Goal: Navigation & Orientation: Find specific page/section

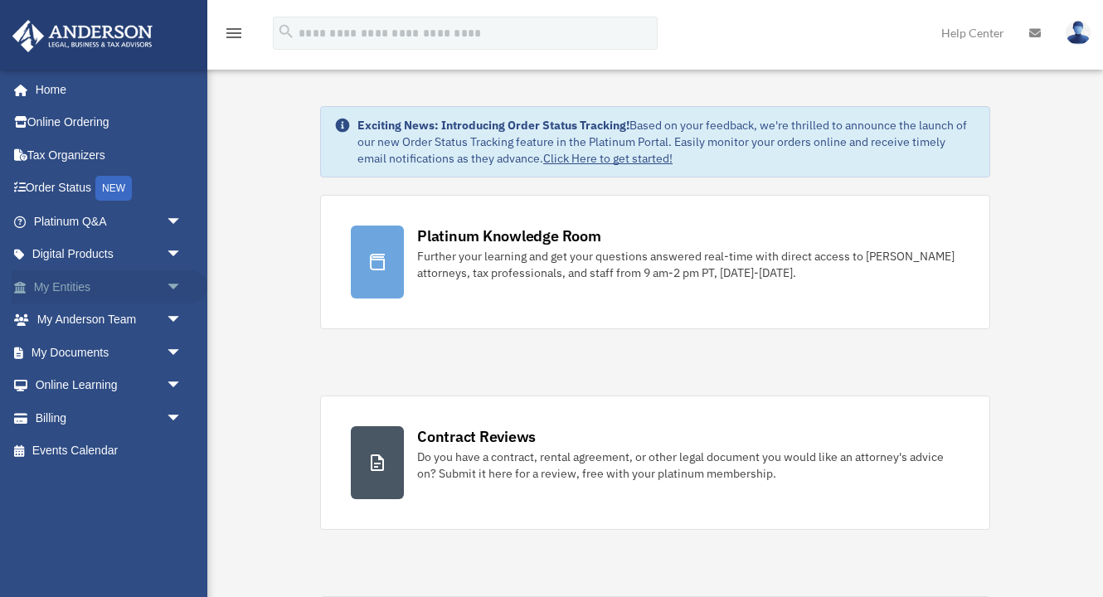
click at [146, 284] on link "My Entities arrow_drop_down" at bounding box center [110, 286] width 196 height 33
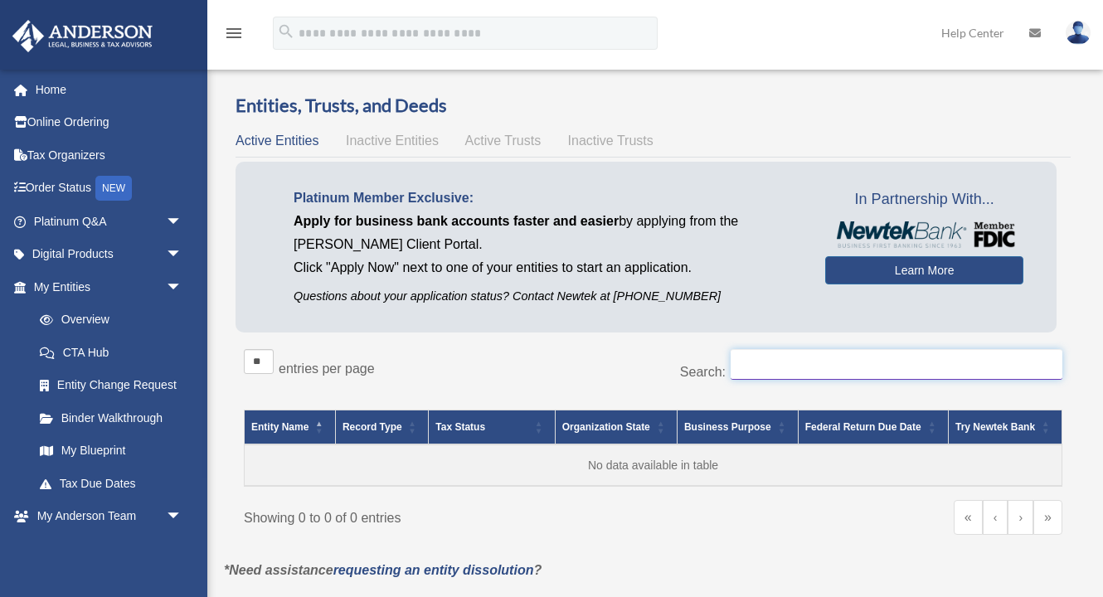
click at [828, 369] on input "Search:" at bounding box center [897, 365] width 332 height 32
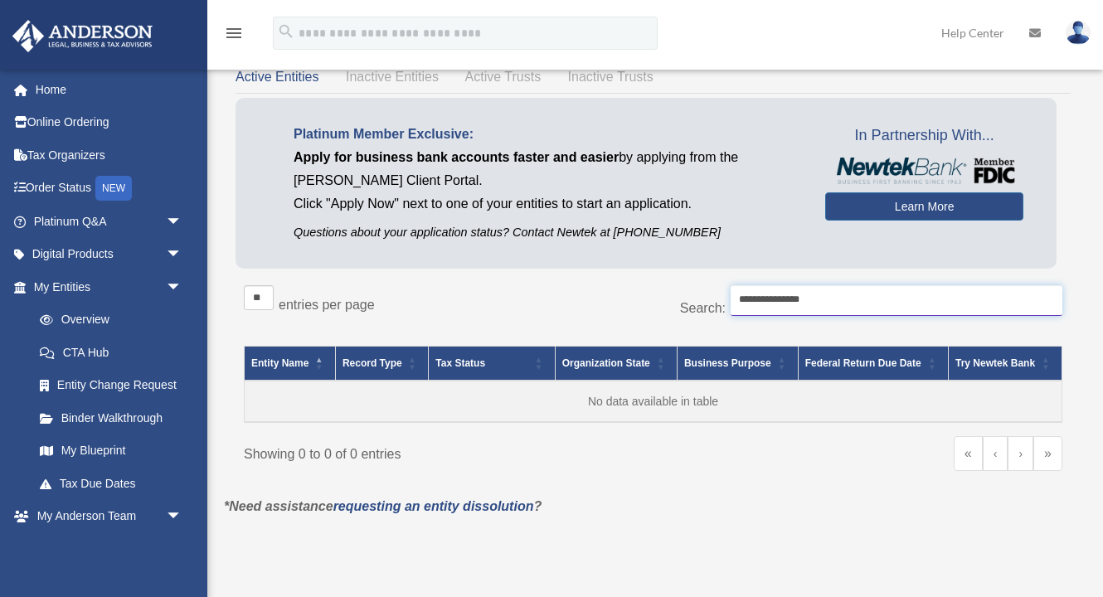
scroll to position [68, 0]
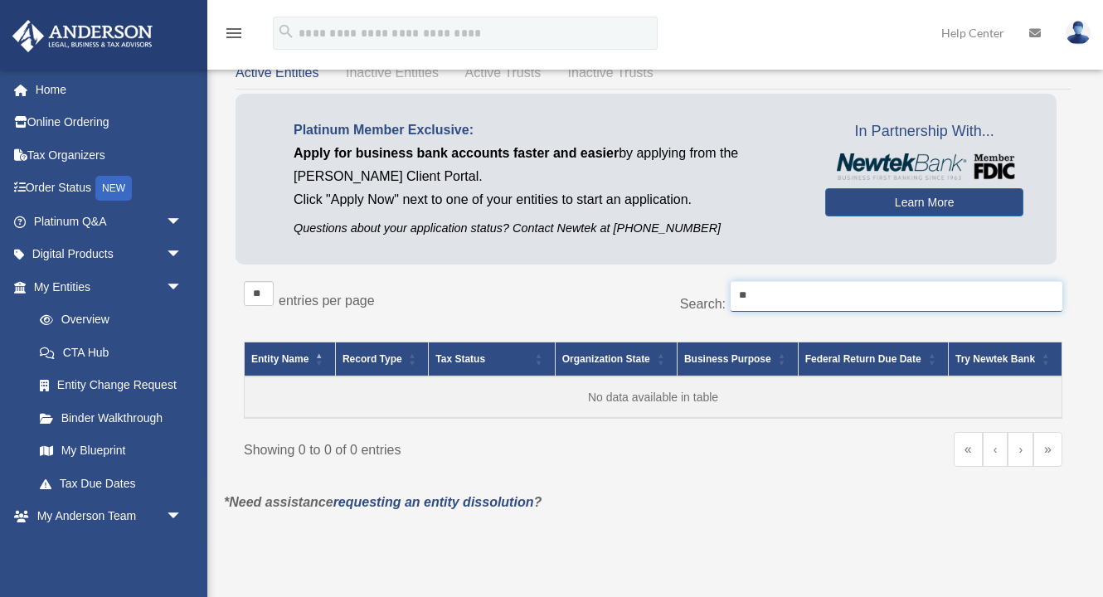
type input "*"
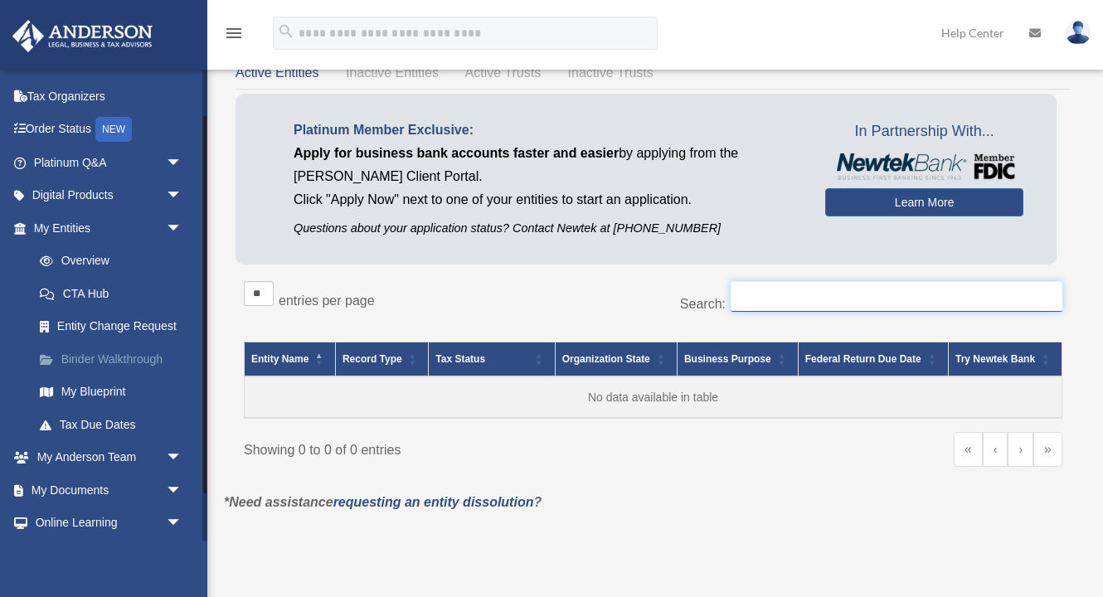
scroll to position [73, 0]
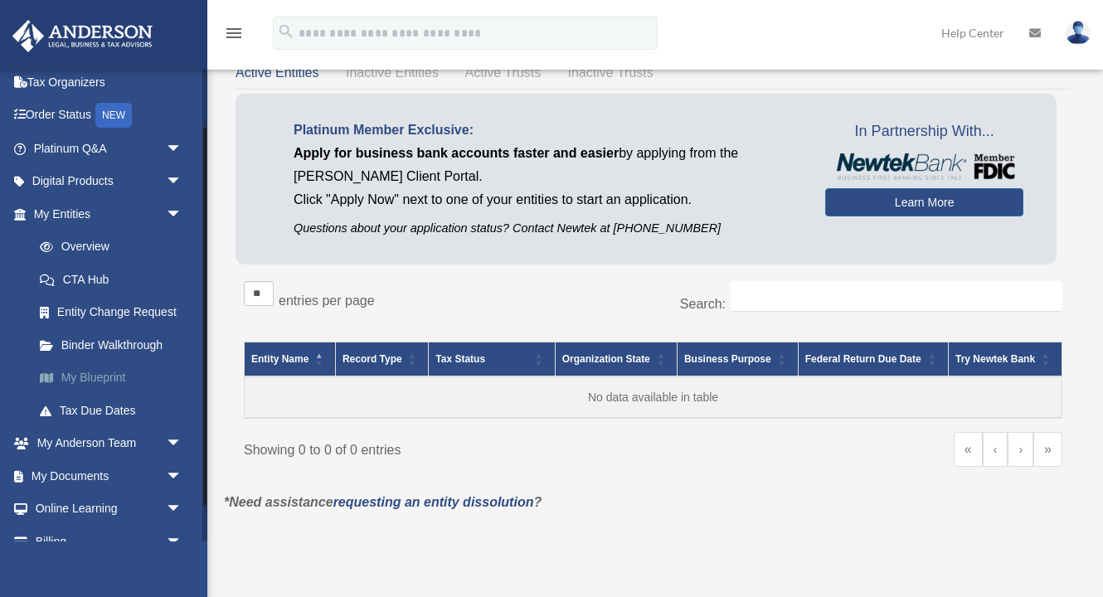
click at [91, 373] on link "My Blueprint" at bounding box center [115, 378] width 184 height 33
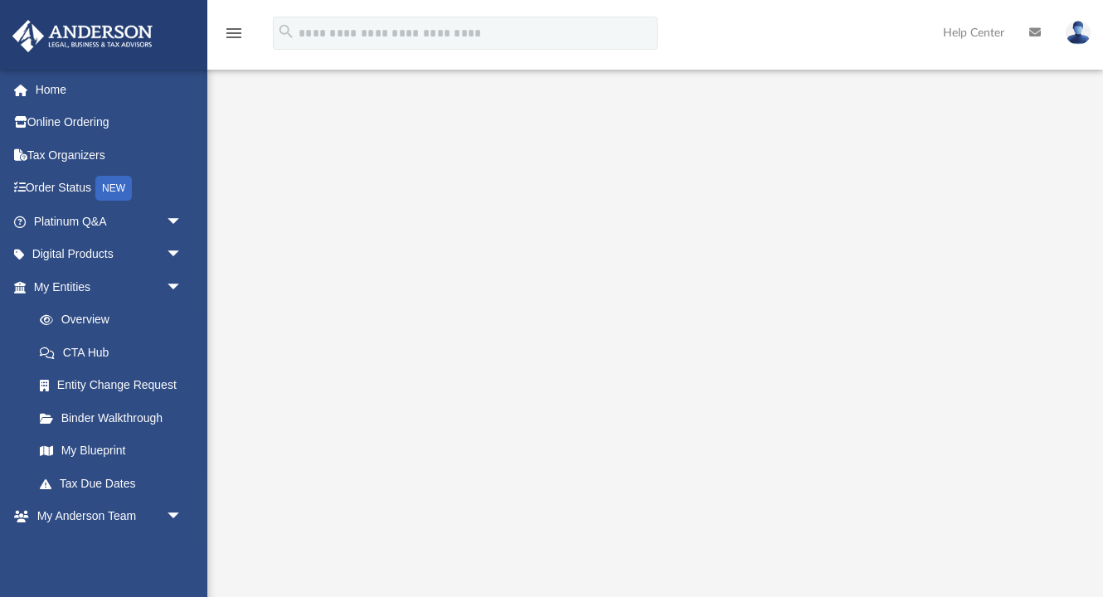
scroll to position [119, 0]
click at [116, 475] on link "Tax Due Dates" at bounding box center [115, 483] width 184 height 33
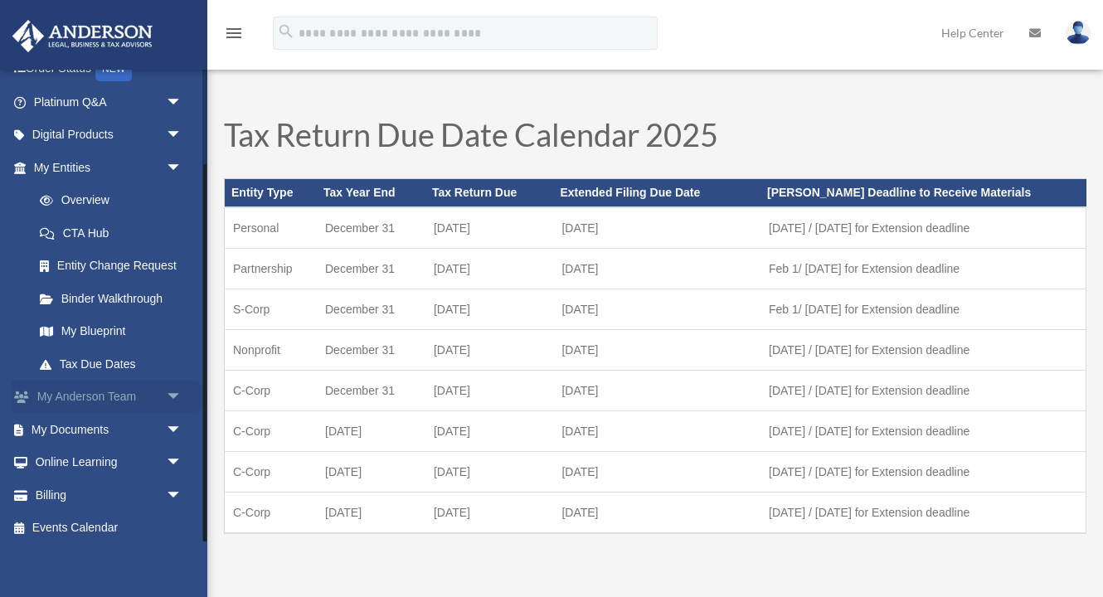
scroll to position [119, 0]
click at [106, 430] on link "My Documents arrow_drop_down" at bounding box center [110, 430] width 196 height 33
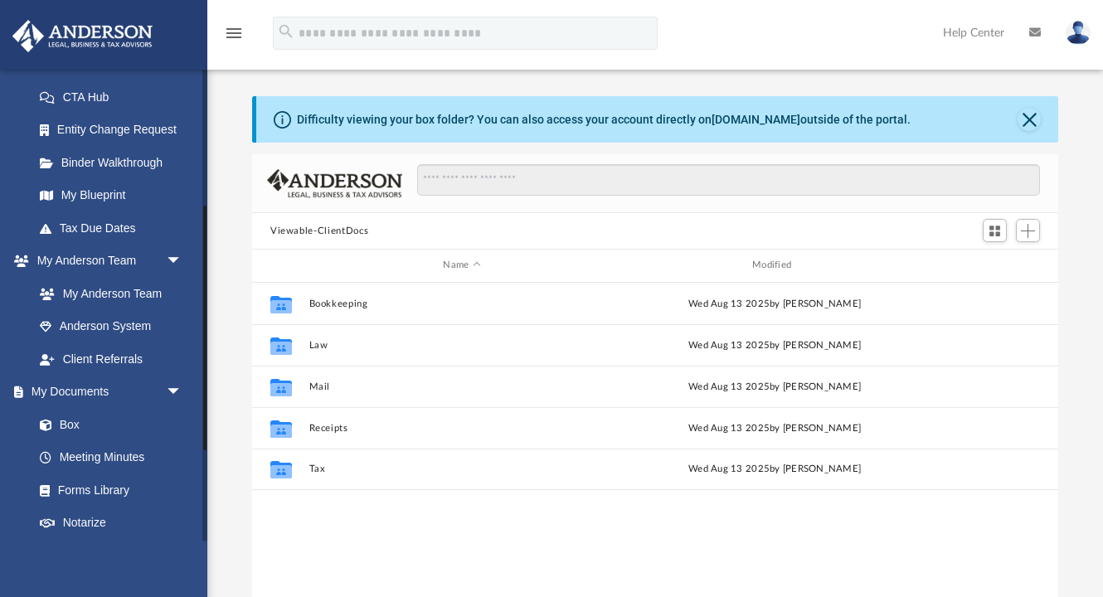
scroll to position [246, 0]
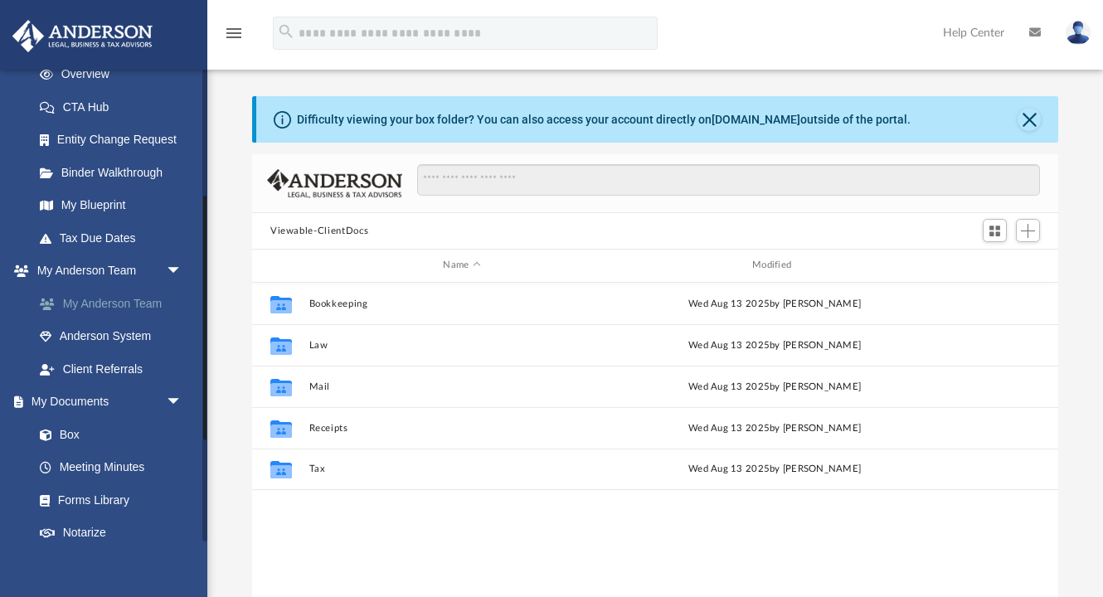
click at [136, 304] on link "My Anderson Team" at bounding box center [115, 303] width 184 height 33
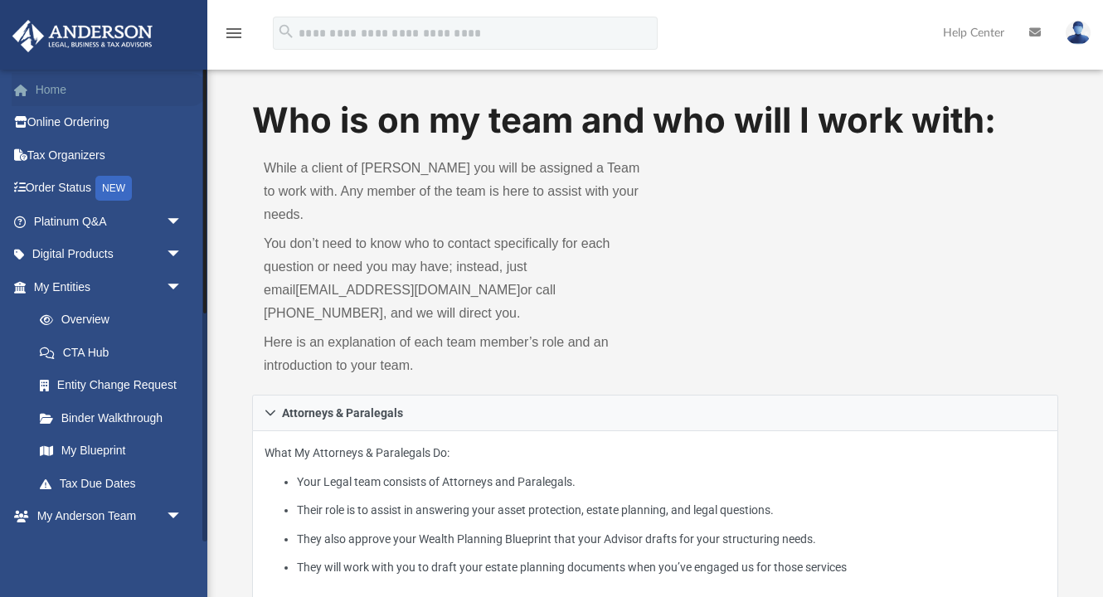
click at [84, 96] on link "Home" at bounding box center [110, 89] width 196 height 33
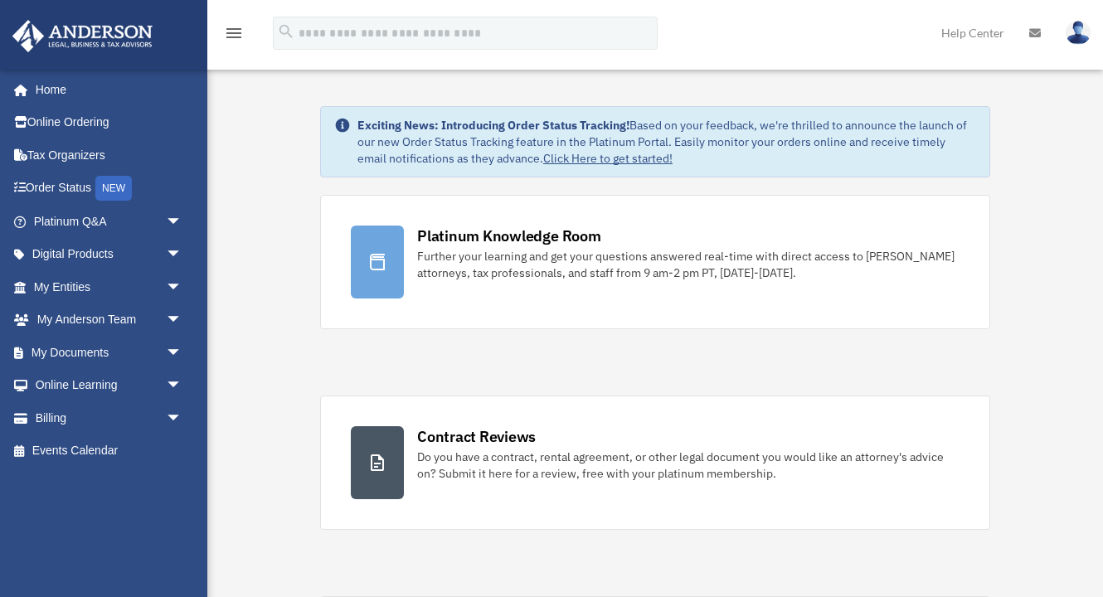
click at [1078, 36] on img at bounding box center [1078, 33] width 25 height 24
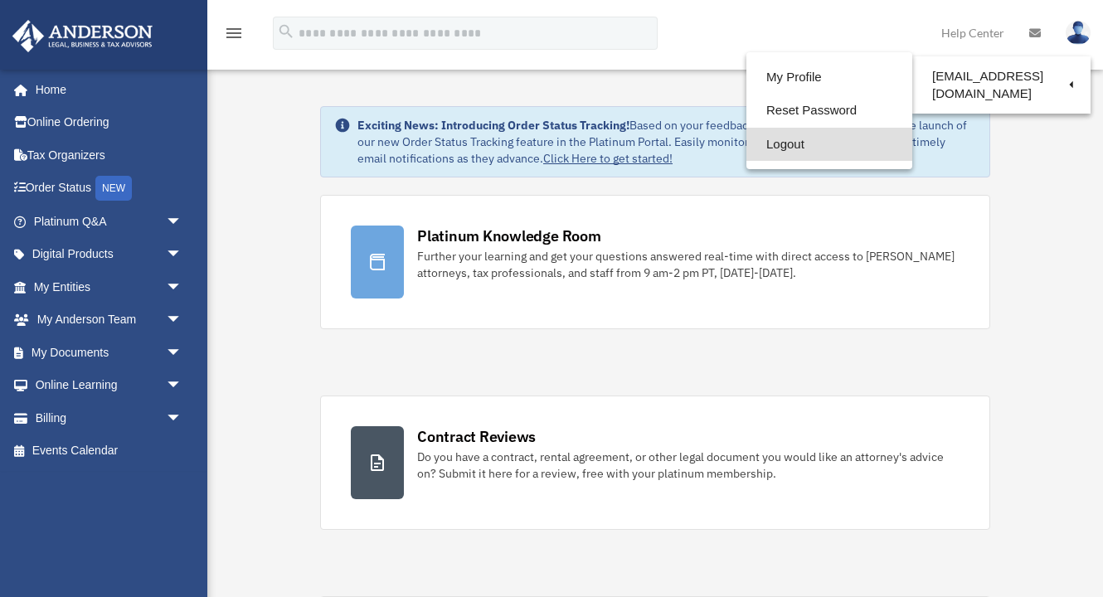
click at [811, 134] on link "Logout" at bounding box center [830, 145] width 166 height 34
